Goal: Task Accomplishment & Management: Complete application form

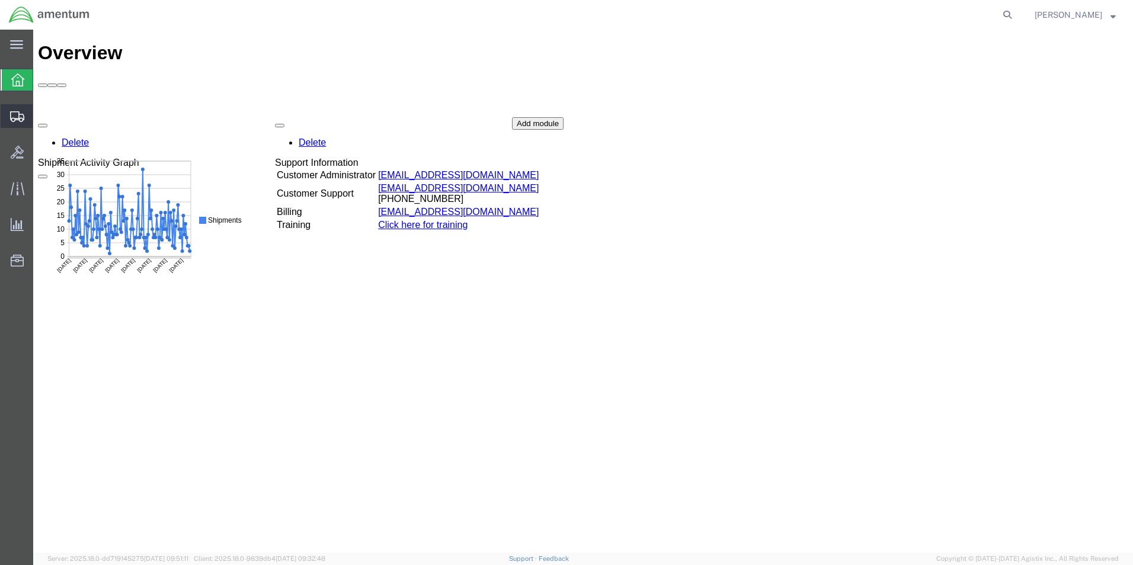
click at [0, 0] on span "Create Shipment" at bounding box center [0, 0] width 0 height 0
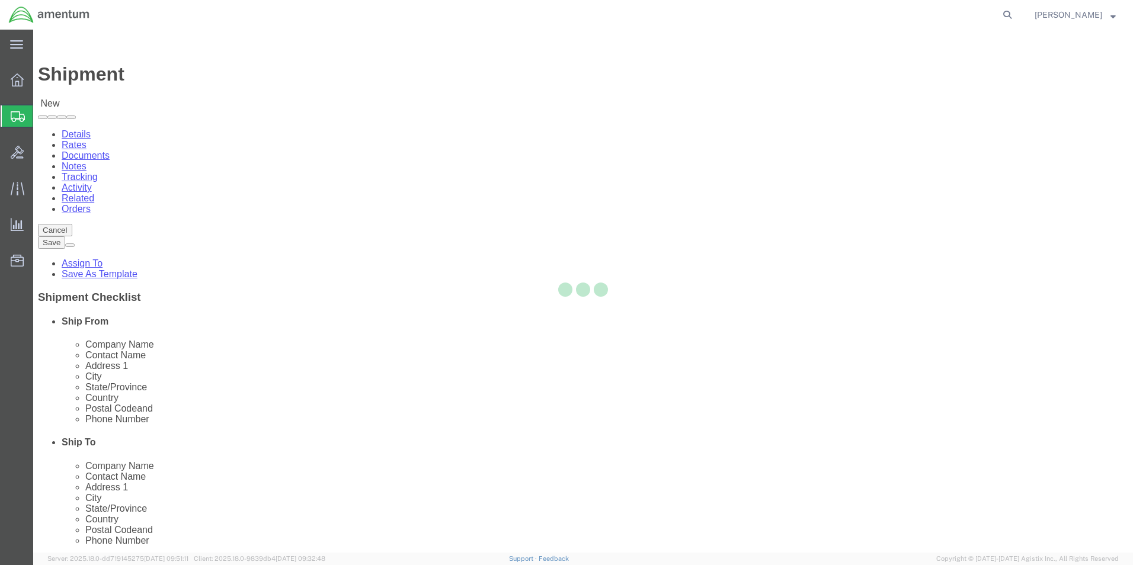
select select
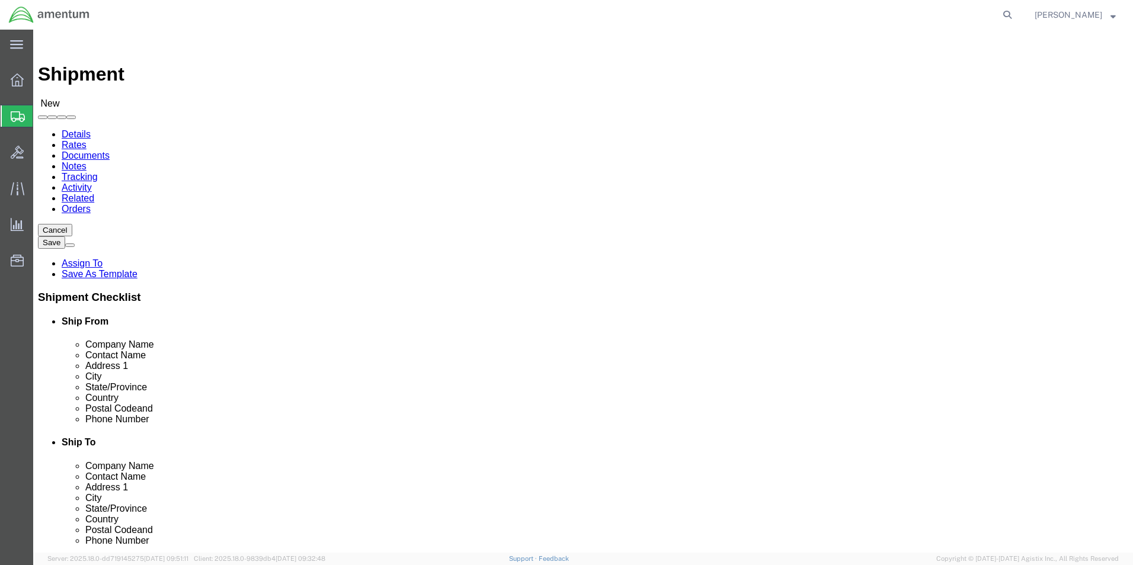
type input "t44"
select select "42673"
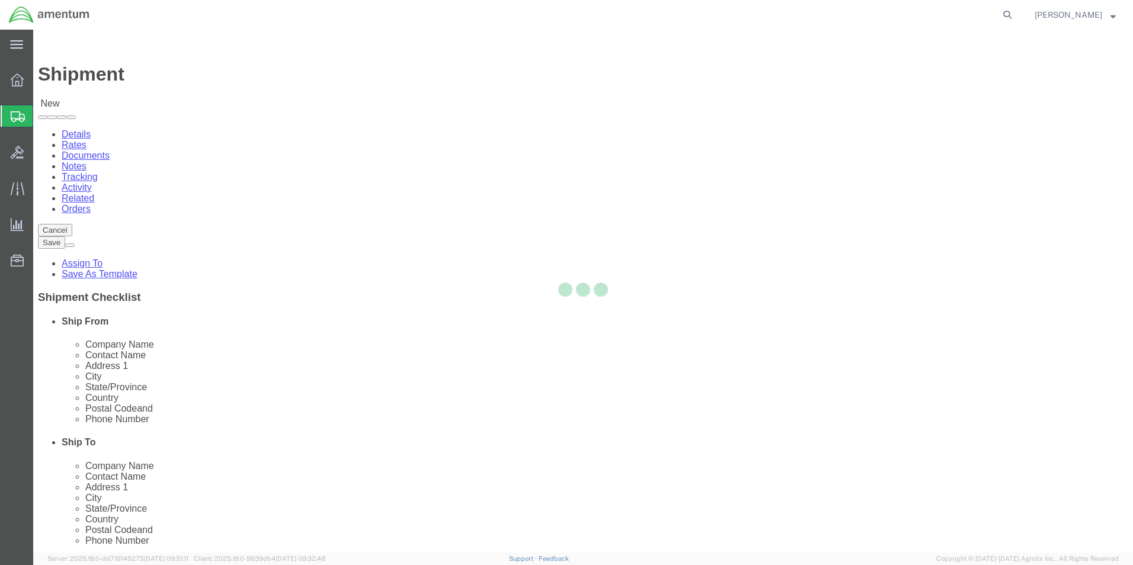
select select "[GEOGRAPHIC_DATA]"
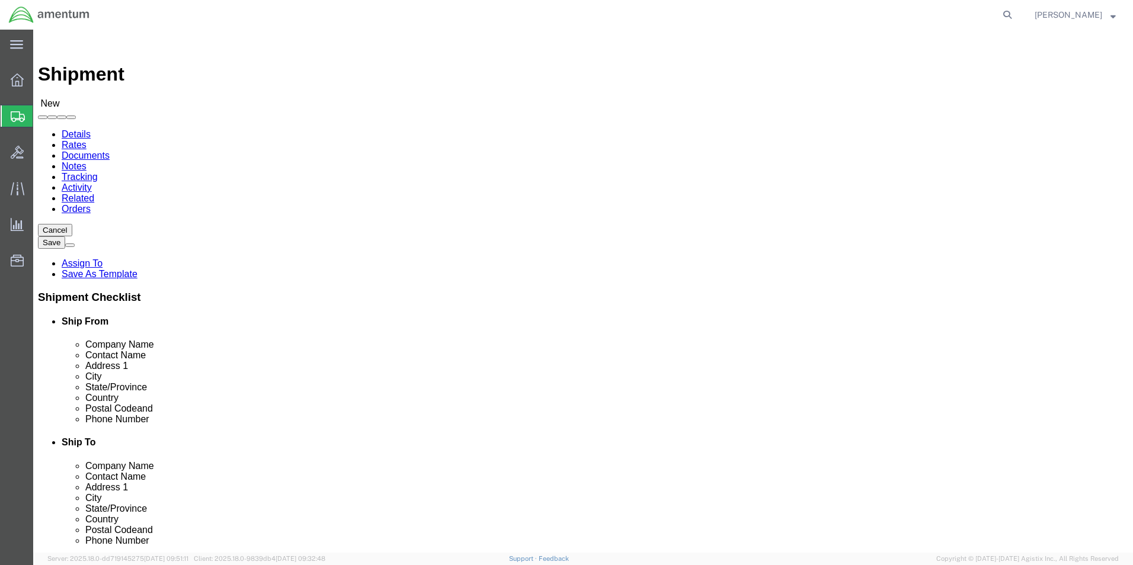
click input "text"
type input "[PERSON_NAME]"
click input "text"
type input "361-961-3457"
click input "text"
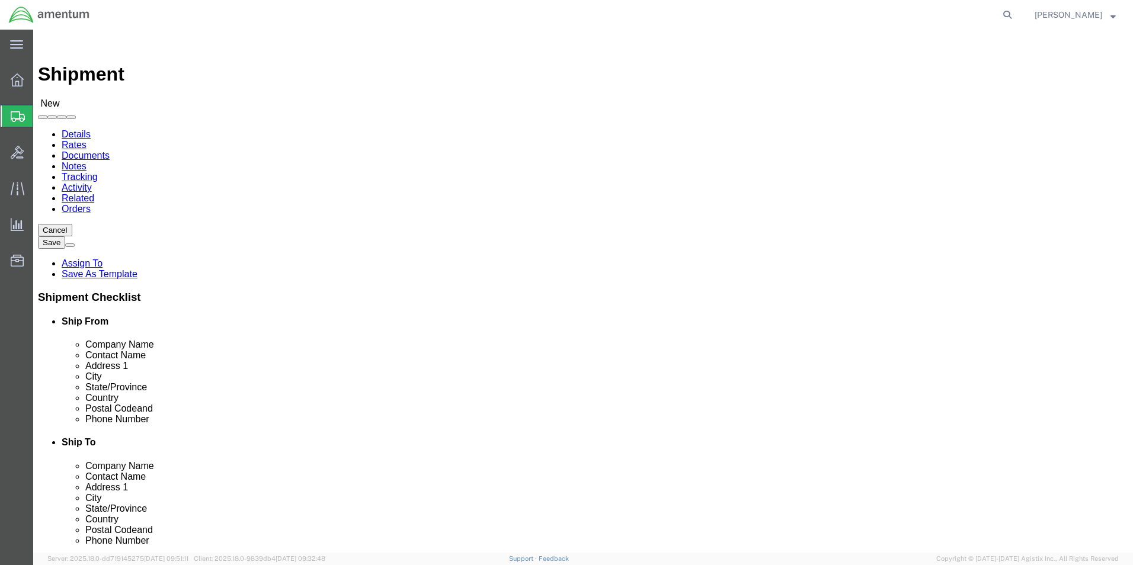
type input "FRC"
click p "- FRCSE - (SAMANTHA LONSTAD) HANGAR 101W, NAS JACKSONVILLE, JACKSONVILLE, FL, 3…"
select select "FL"
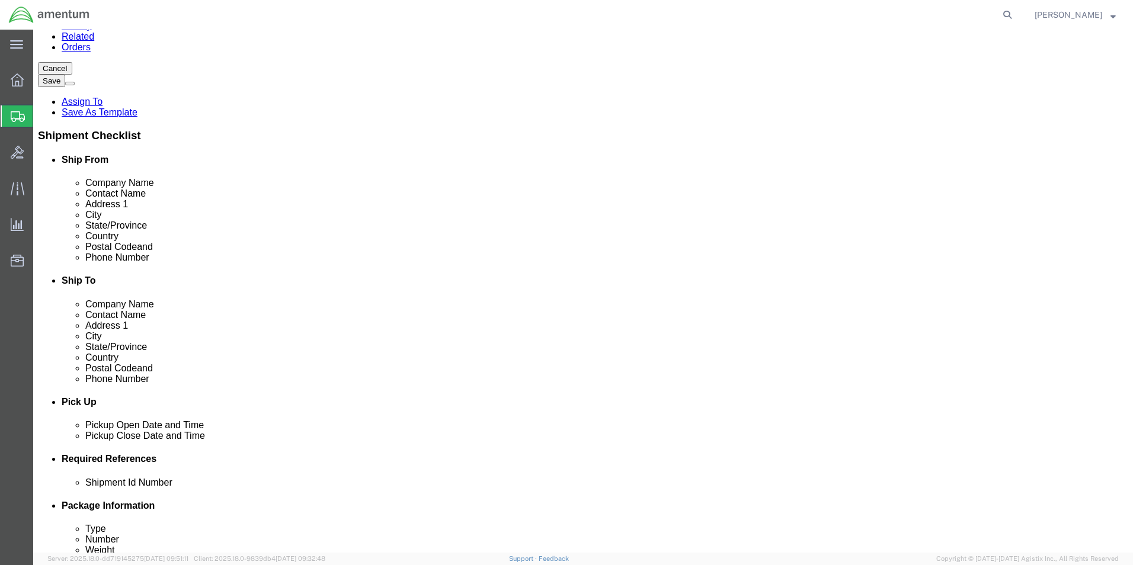
scroll to position [237, 0]
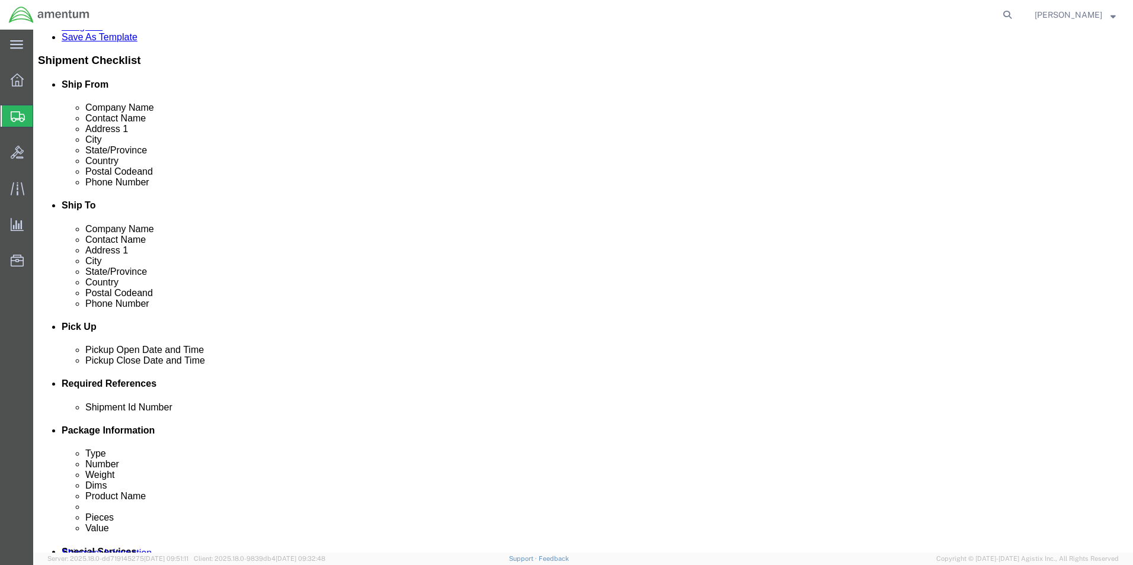
type input "FRCSE"
click button "Add reference"
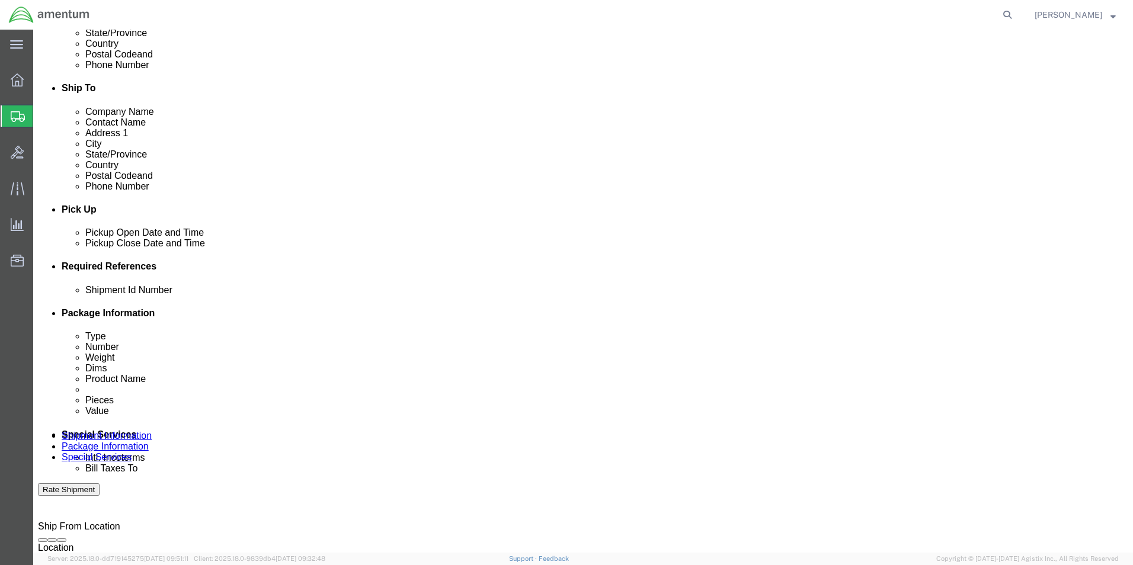
scroll to position [355, 0]
click button "Add reference"
click select "Select Account Type Activity ID Airline Appointment Number ASN Batch Request # …"
select select "CUSTREF"
click select "Select Account Type Activity ID Airline Appointment Number ASN Batch Request # …"
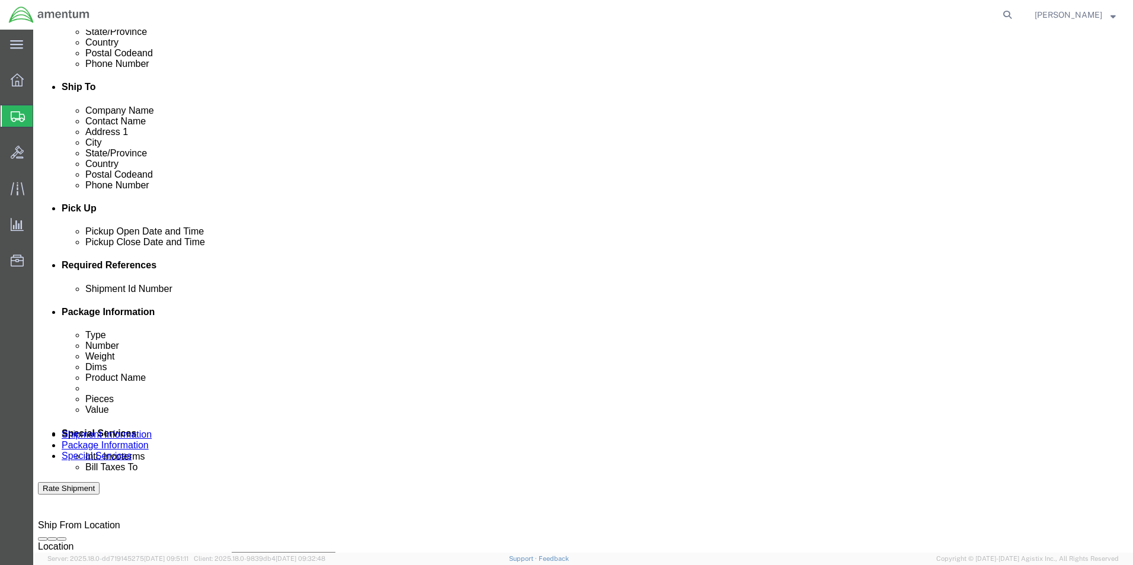
click input "text"
type input "25-5551"
click select "Select Account Type Activity ID Airline Appointment Number ASN Batch Request # …"
select select "PROJNUM"
click select "Select Account Type Activity ID Airline Appointment Number ASN Batch Request # …"
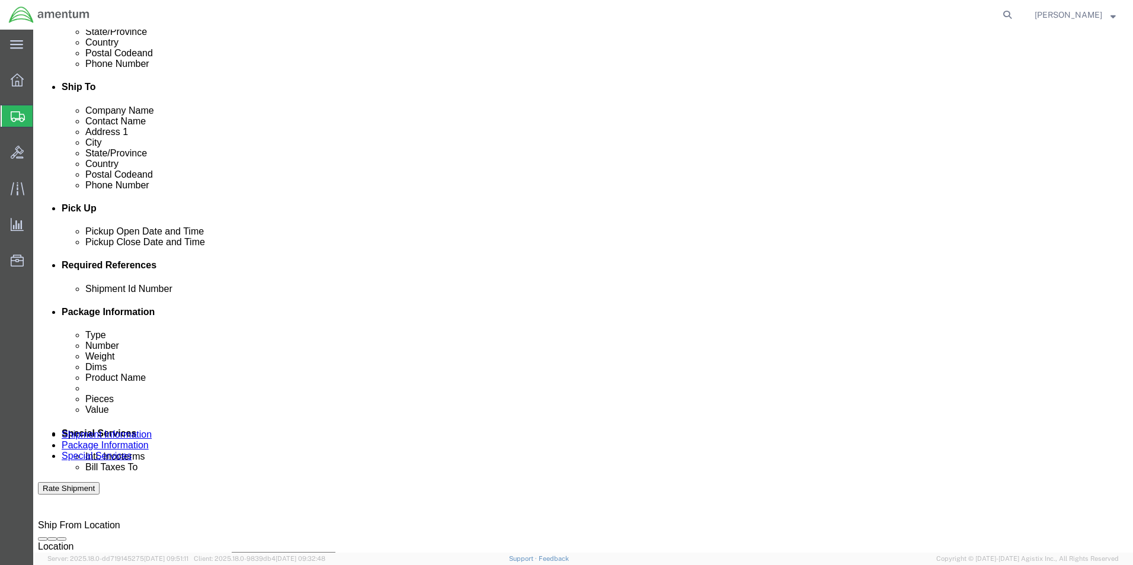
click input "text"
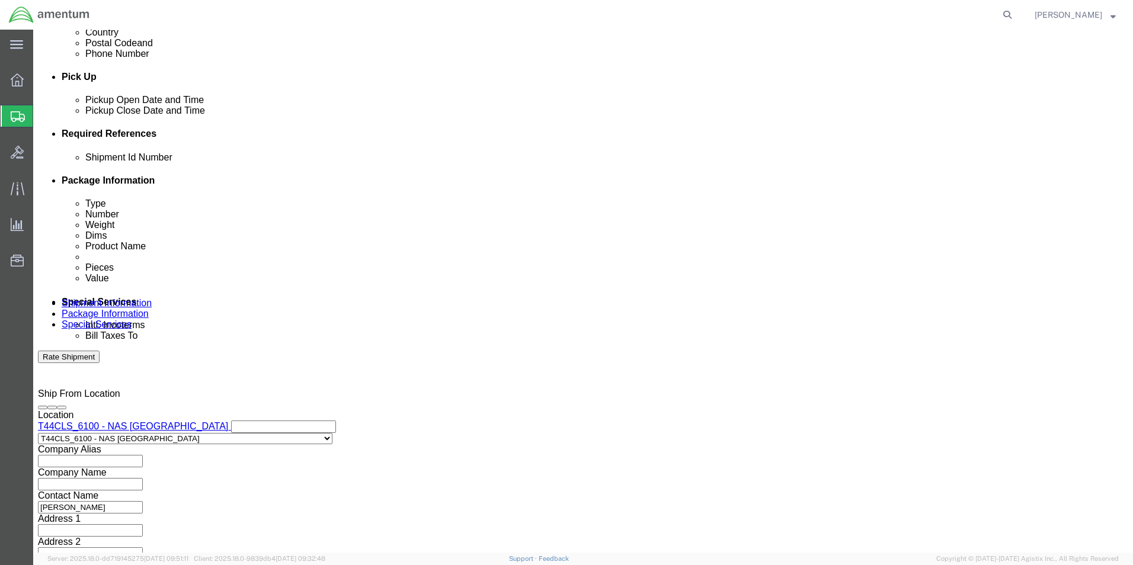
scroll to position [494, 0]
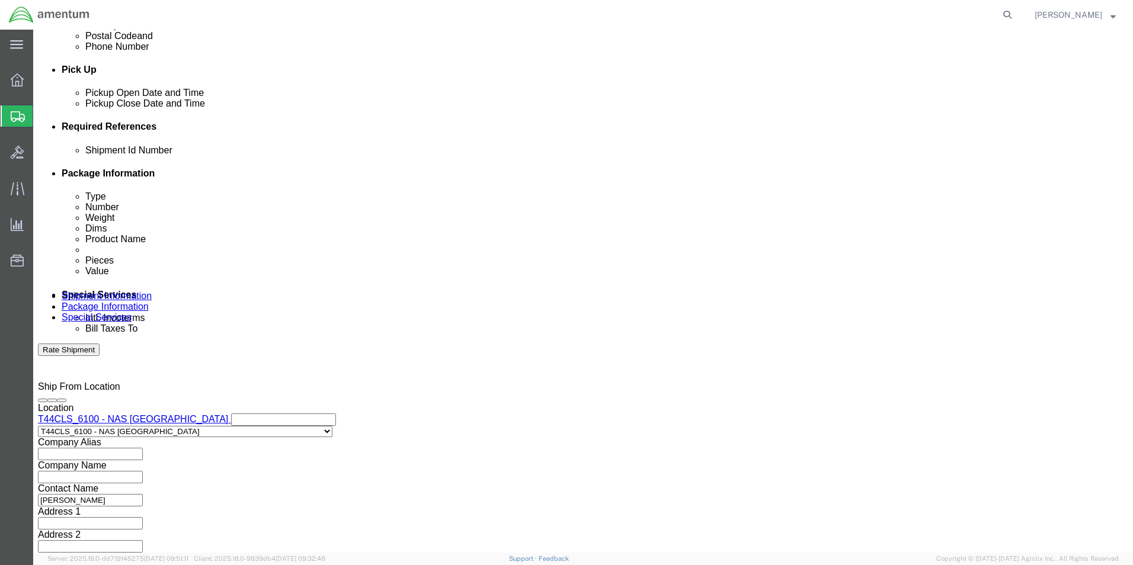
type input "4951.00.00.C.001101.AE.19.09"
click button "Continue"
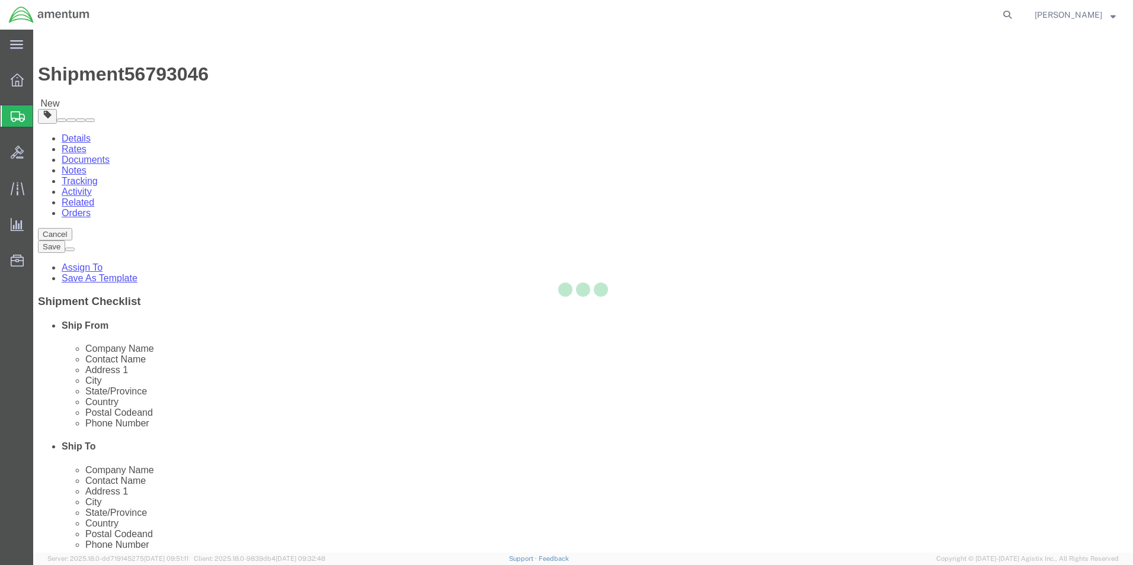
select select "CBOX"
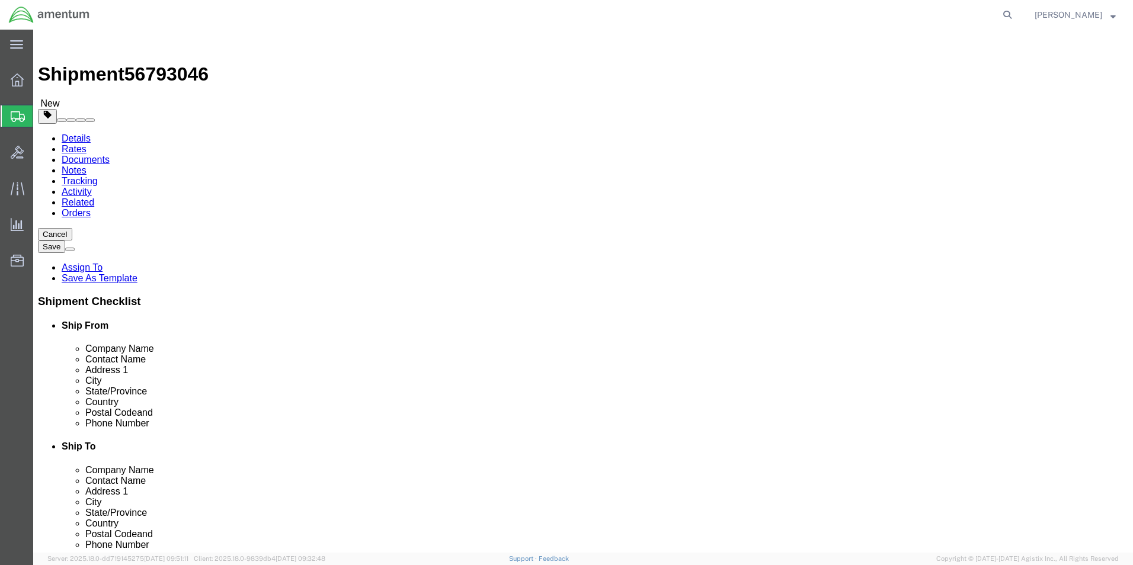
click input "text"
type input "14"
type input "10"
click input "0.00"
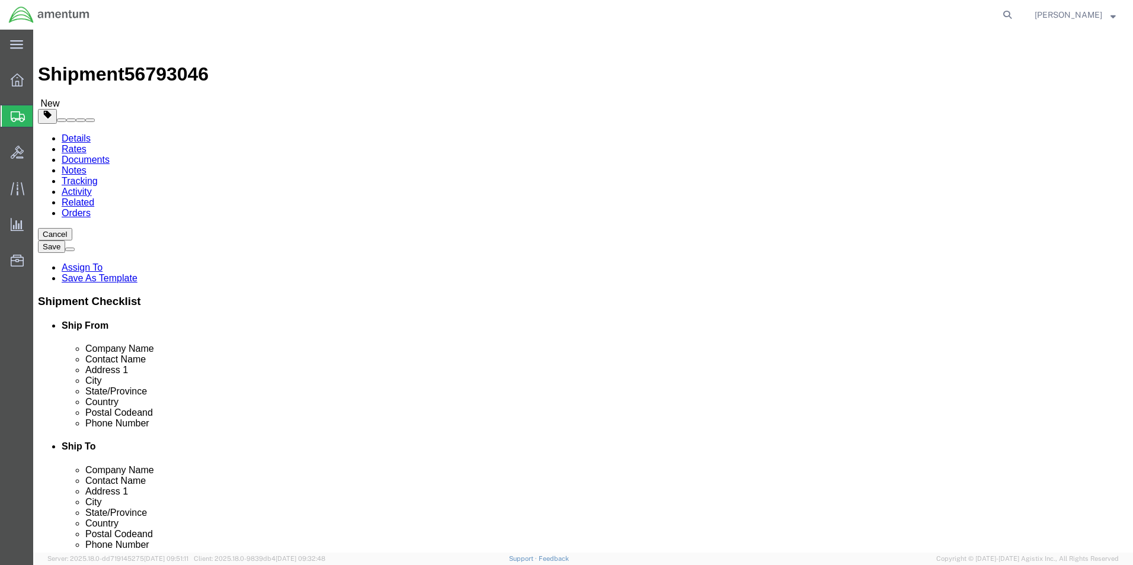
type input "0"
type input "2"
drag, startPoint x: 104, startPoint y: 406, endPoint x: 108, endPoint y: 401, distance: 6.7
click div "Previous Continue"
click link "Add Content"
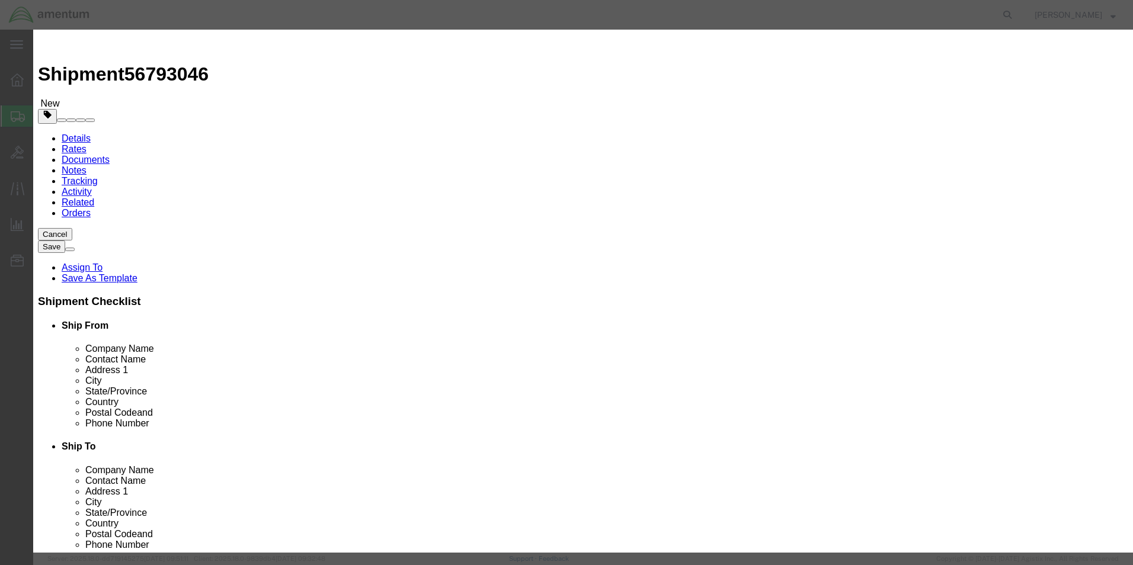
click input "text"
type input "MOUTING BASE"
drag, startPoint x: 393, startPoint y: 114, endPoint x: 399, endPoint y: 104, distance: 10.9
click input "0"
type input "1"
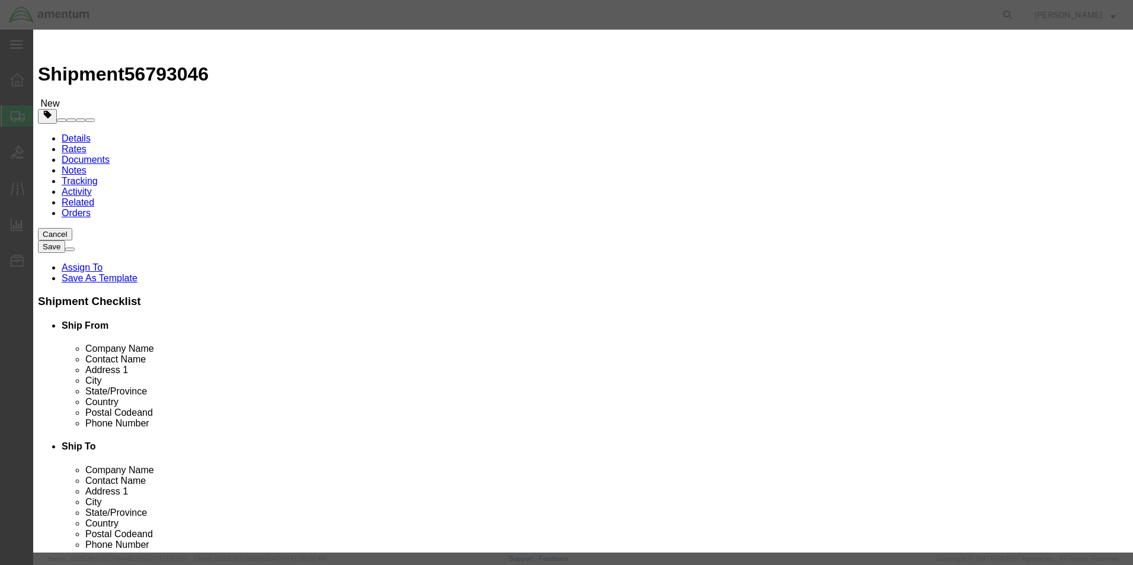
drag, startPoint x: 378, startPoint y: 139, endPoint x: 378, endPoint y: 155, distance: 15.4
click div "Product Name MOUTING BASE Pieces 1 Select Bag Barrels 100Board Feet Bottle Box …"
type input "1"
click button "Save & Close"
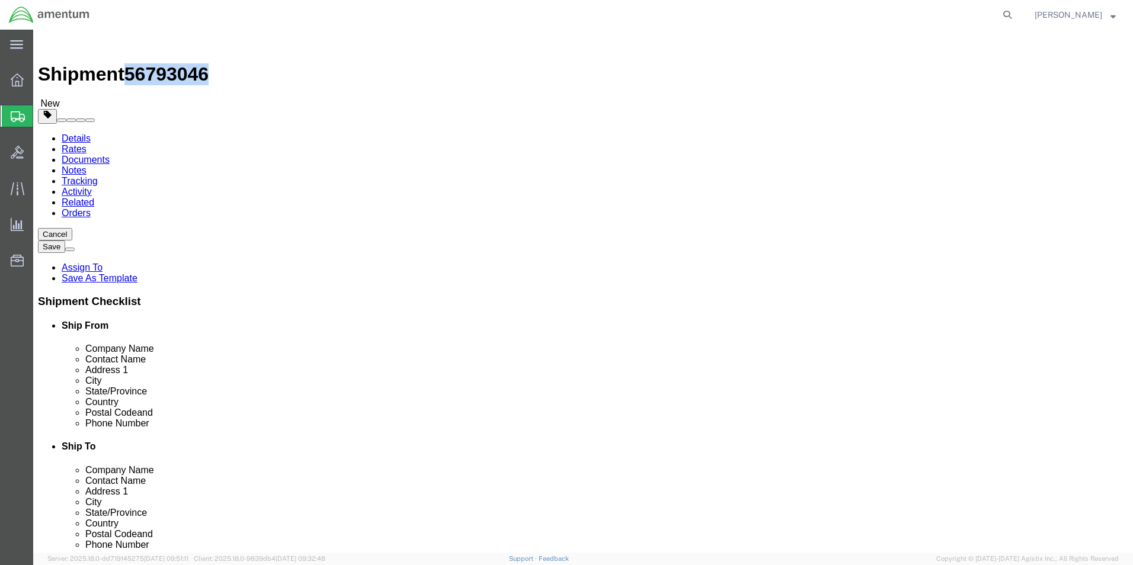
drag, startPoint x: 100, startPoint y: 17, endPoint x: 162, endPoint y: 18, distance: 62.2
click span "56793046"
drag, startPoint x: 161, startPoint y: 18, endPoint x: 144, endPoint y: 15, distance: 17.5
copy span "56793046"
click button "Rate Shipment"
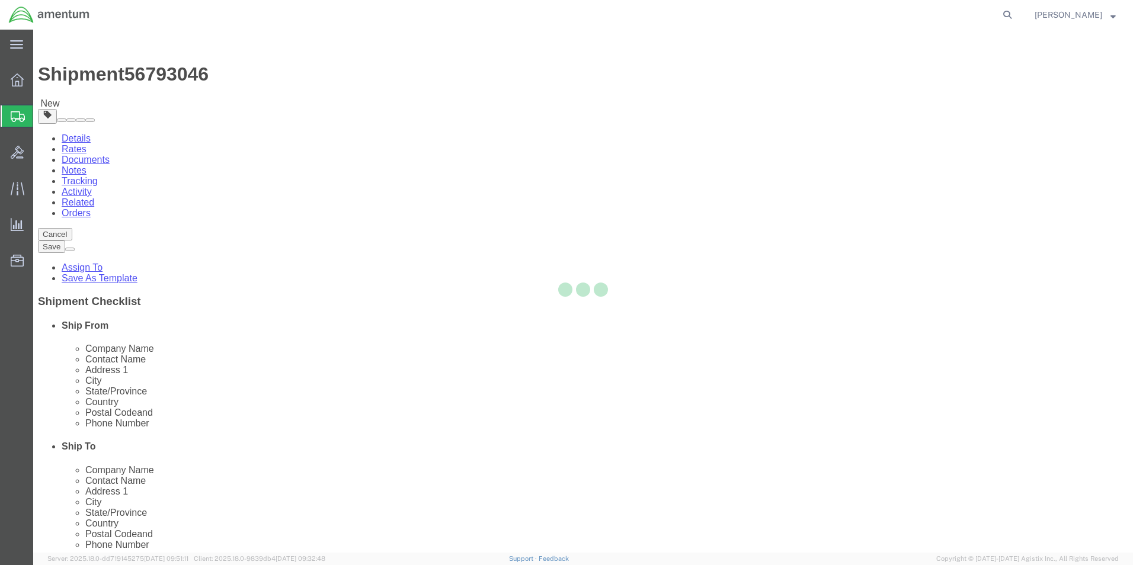
select select "42673"
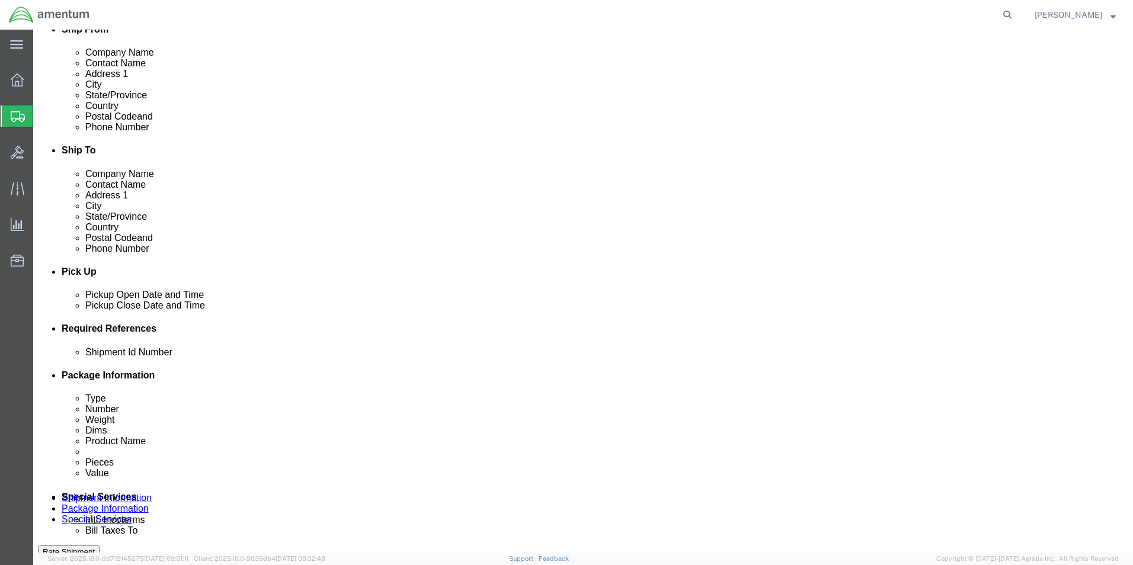
scroll to position [533, 0]
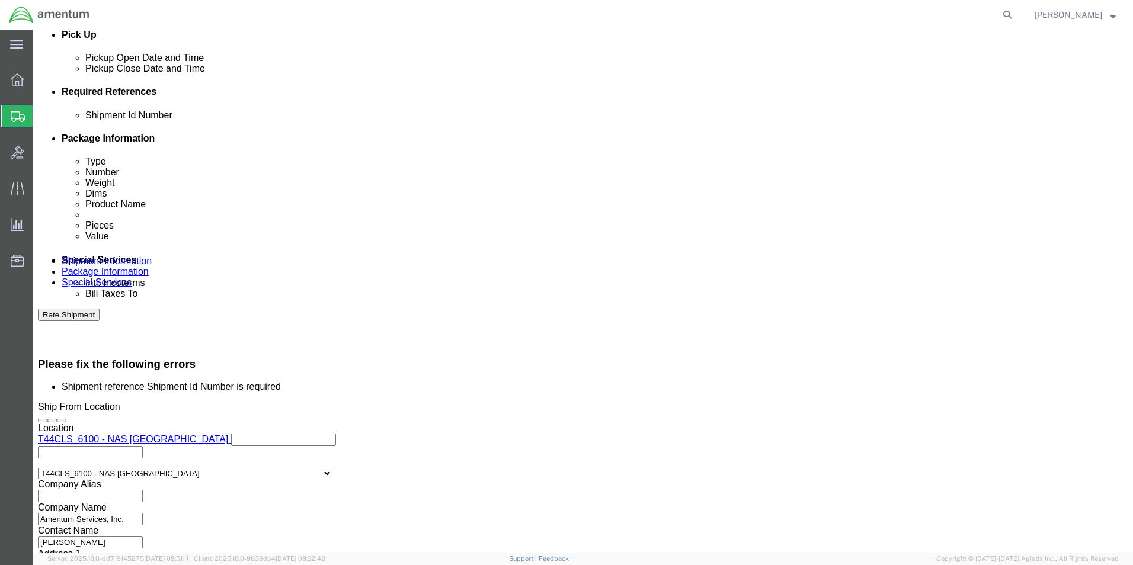
click input "text"
paste input "56793046"
type input "56793046"
click div "Leg 1 Mode Select Air Less than Truckload Multi-Leg Ocean Freight Rail Small Pa…"
click button "Rate Shipment"
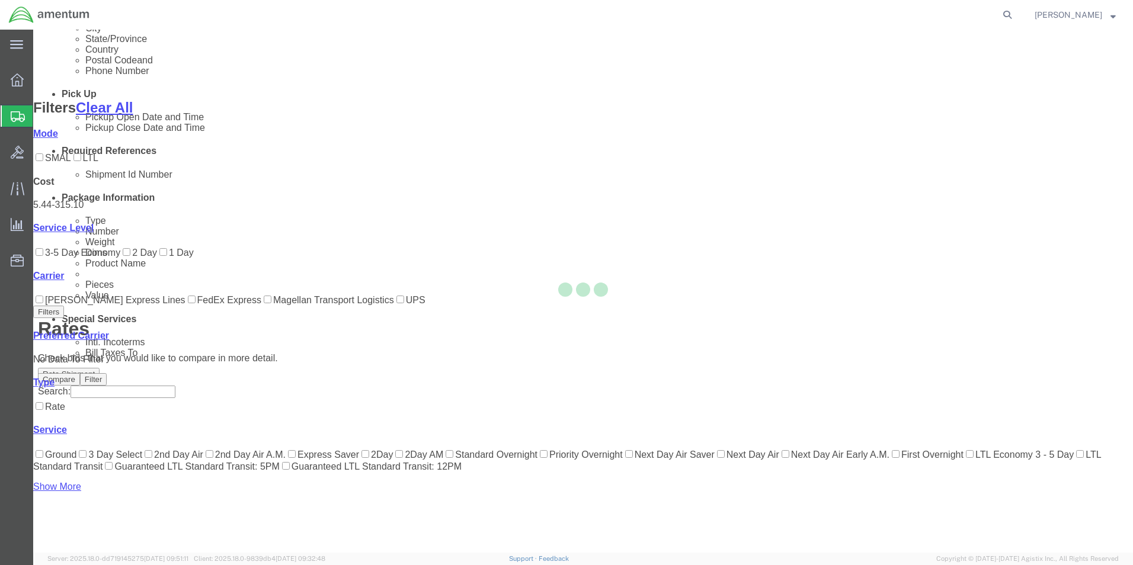
scroll to position [119, 0]
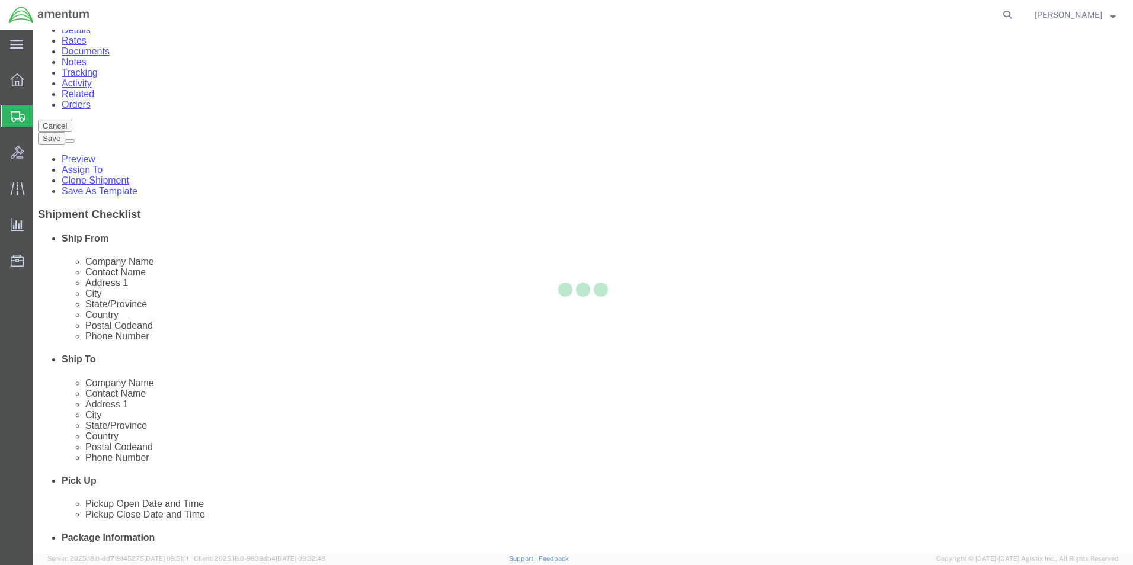
scroll to position [0, 0]
